Goal: Task Accomplishment & Management: Manage account settings

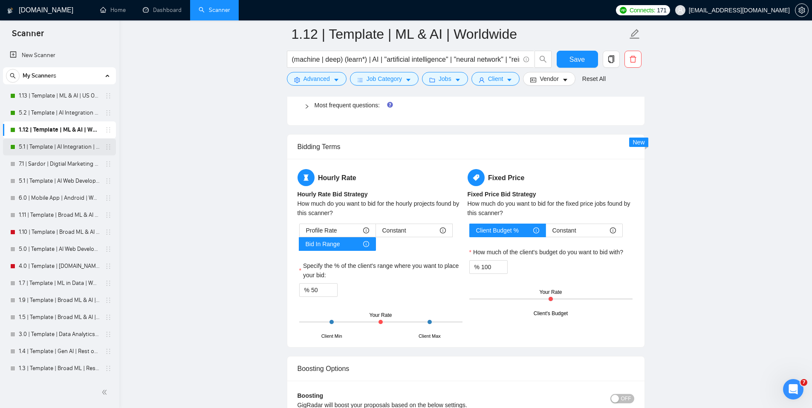
click at [64, 148] on link "5.1 | Template | AI Integration | Worldwide" at bounding box center [59, 147] width 81 height 17
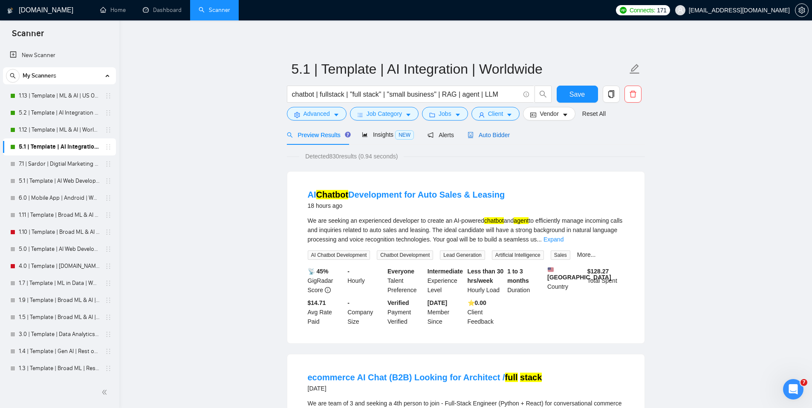
click at [503, 133] on span "Auto Bidder" at bounding box center [489, 135] width 42 height 7
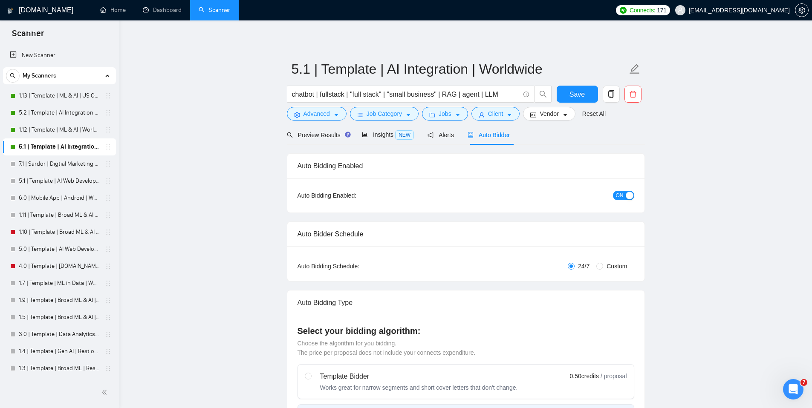
click at [626, 196] on div "button" at bounding box center [630, 196] width 8 height 8
click at [579, 95] on div "Reset all filters" at bounding box center [598, 97] width 46 height 14
click at [565, 92] on button "Save" at bounding box center [577, 94] width 41 height 17
click at [66, 134] on link "5.2 | Template | AI Integration | US Only" at bounding box center [59, 129] width 81 height 17
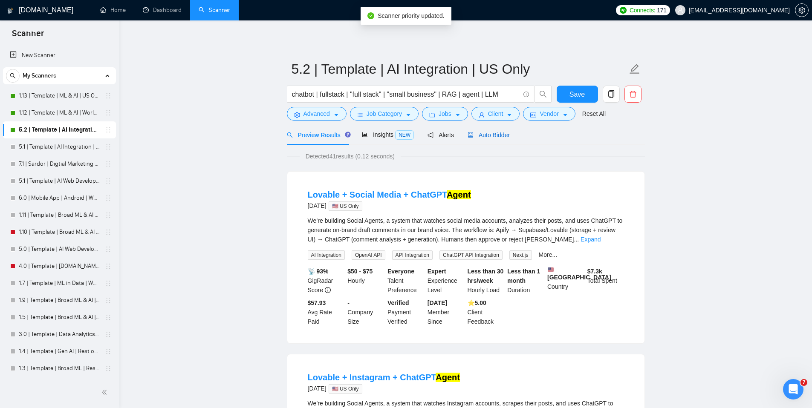
click at [495, 132] on span "Auto Bidder" at bounding box center [489, 135] width 42 height 7
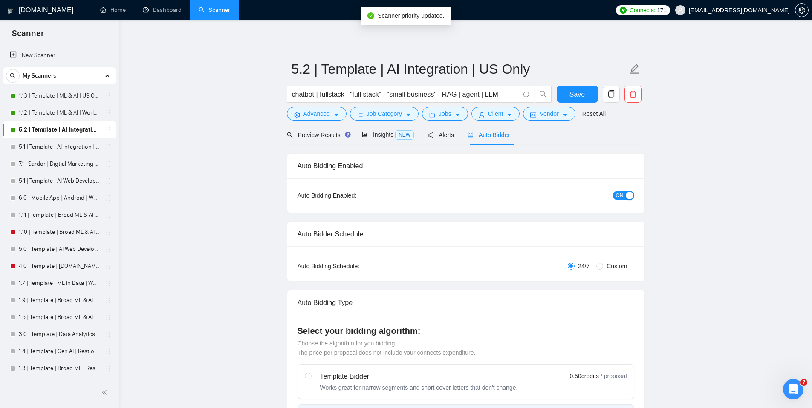
checkbox input "true"
click at [626, 196] on div "button" at bounding box center [630, 196] width 8 height 8
click at [581, 96] on span "Save" at bounding box center [576, 94] width 15 height 11
checkbox input "true"
